Goal: Navigation & Orientation: Find specific page/section

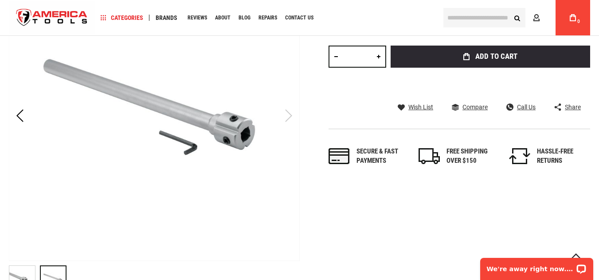
scroll to position [177, 0]
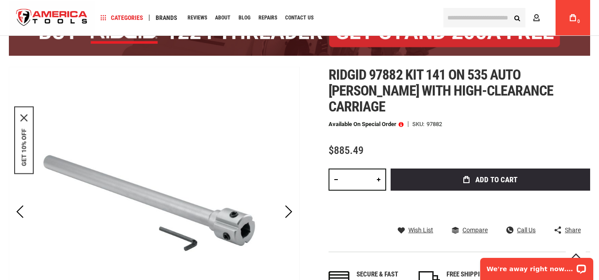
scroll to position [53, 0]
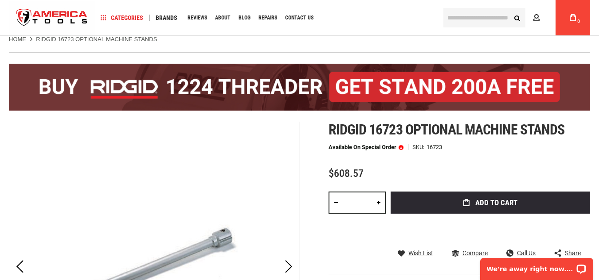
scroll to position [18, 0]
